Goal: Navigation & Orientation: Find specific page/section

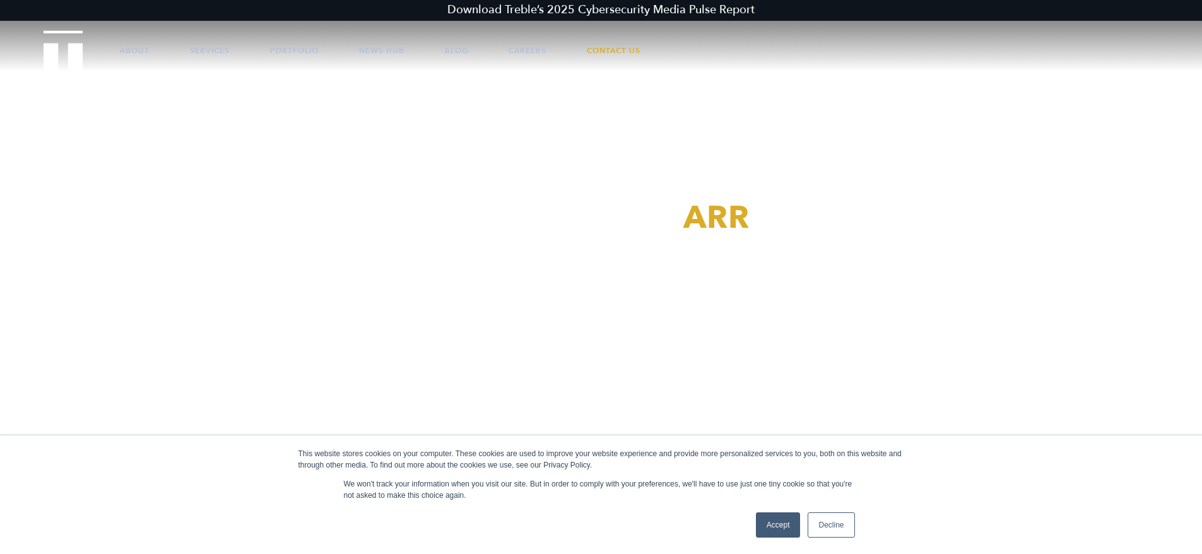
scroll to position [76, 0]
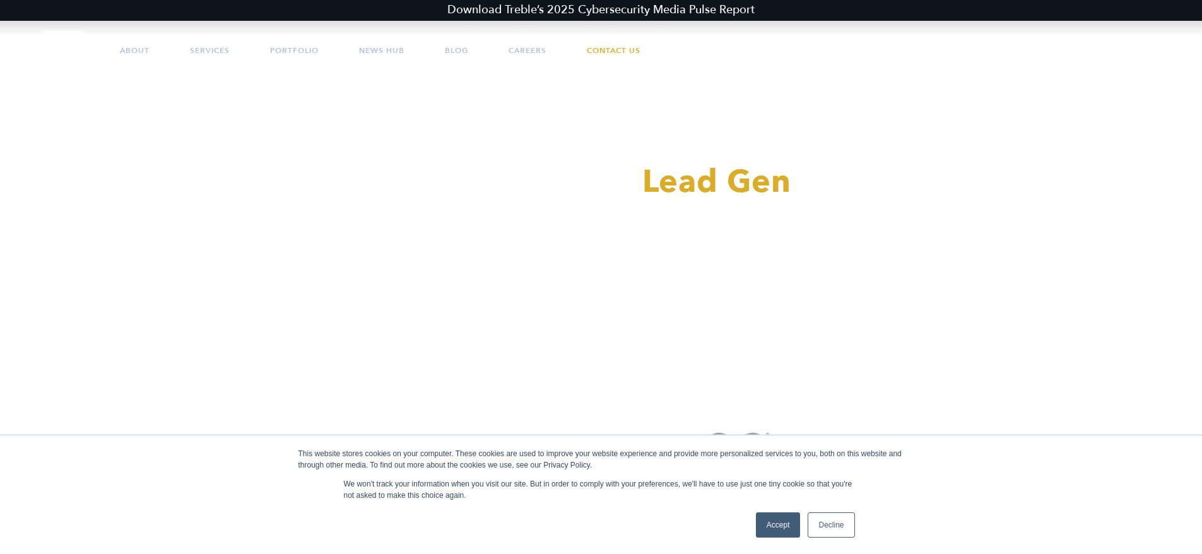
drag, startPoint x: 822, startPoint y: 505, endPoint x: 828, endPoint y: 524, distance: 19.8
click at [827, 522] on div "This website stores cookies on your computer. These cookies are used to improve…" at bounding box center [601, 494] width 631 height 119
click at [830, 525] on link "Decline" at bounding box center [830, 524] width 47 height 25
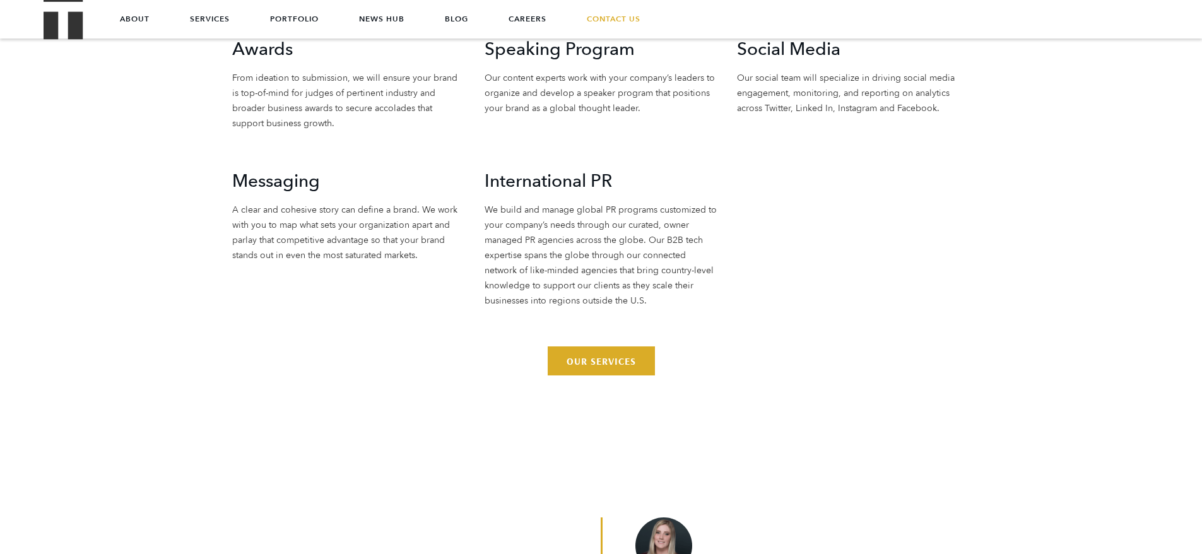
scroll to position [3255, 0]
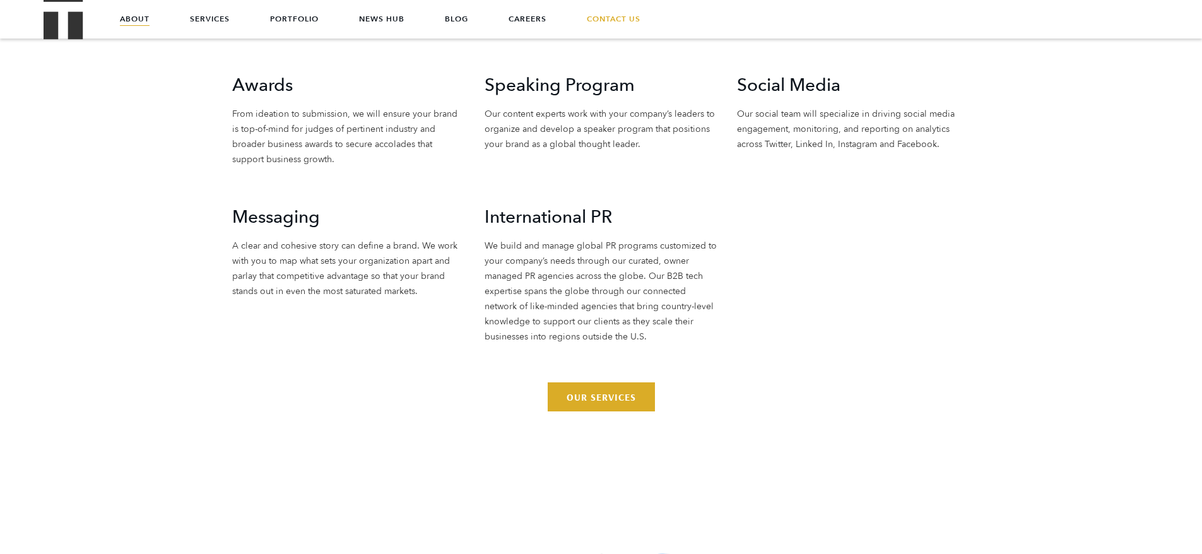
click at [142, 15] on link "About" at bounding box center [135, 19] width 30 height 38
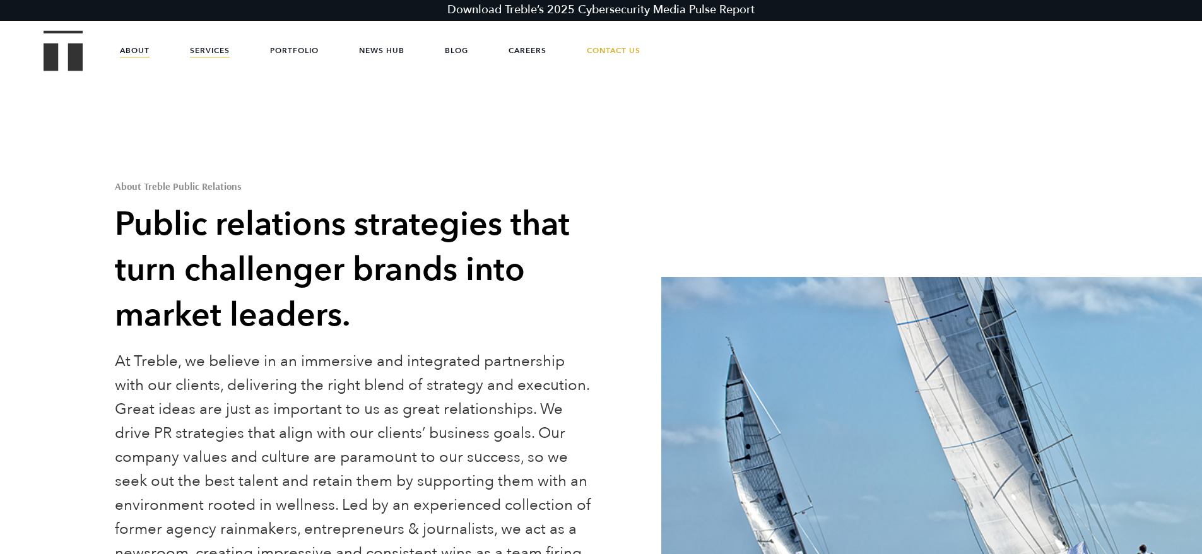
click at [209, 46] on link "Services" at bounding box center [210, 51] width 40 height 38
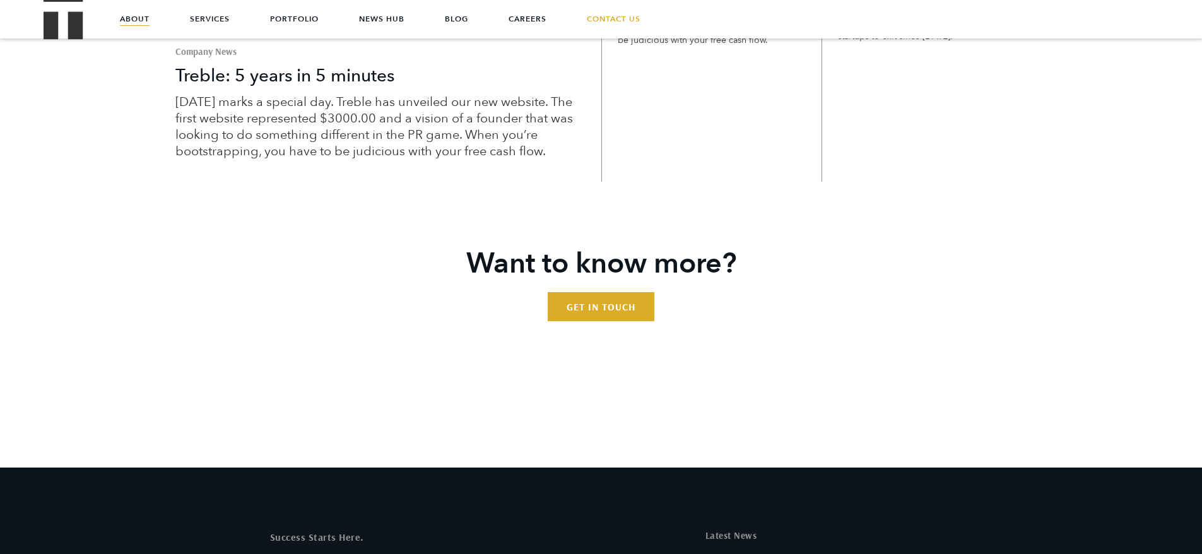
scroll to position [3257, 0]
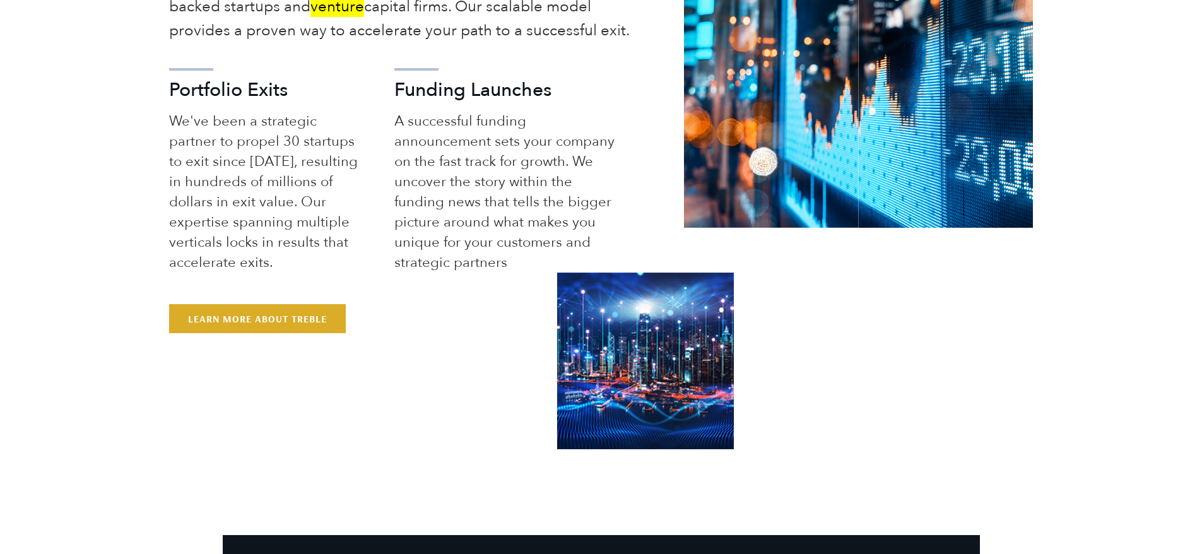
scroll to position [833, 0]
